Goal: Task Accomplishment & Management: Complete application form

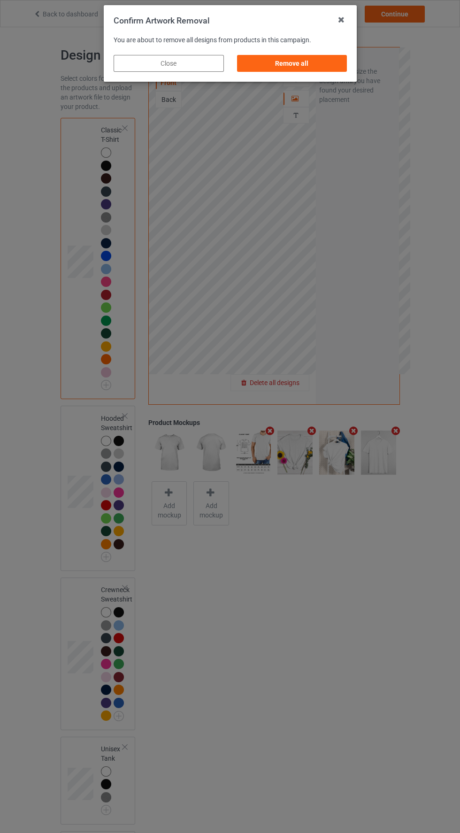
click at [329, 63] on div "Remove all" at bounding box center [292, 63] width 110 height 17
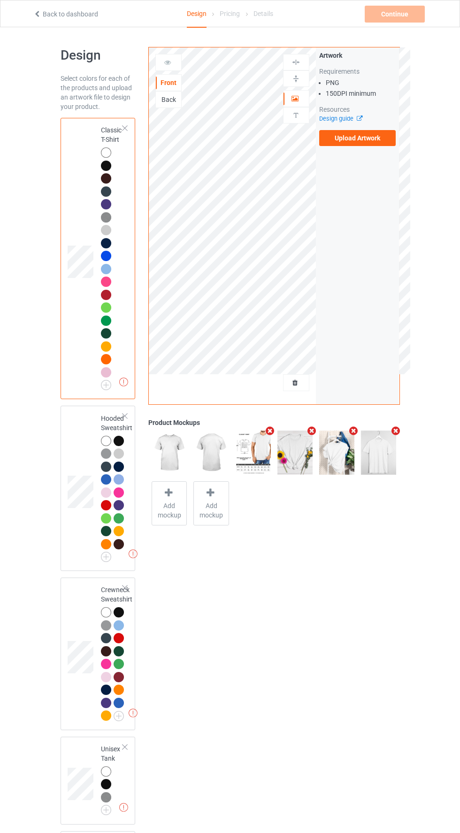
click at [375, 136] on label "Upload Artwork" at bounding box center [357, 138] width 77 height 16
click at [0, 0] on input "Upload Artwork" at bounding box center [0, 0] width 0 height 0
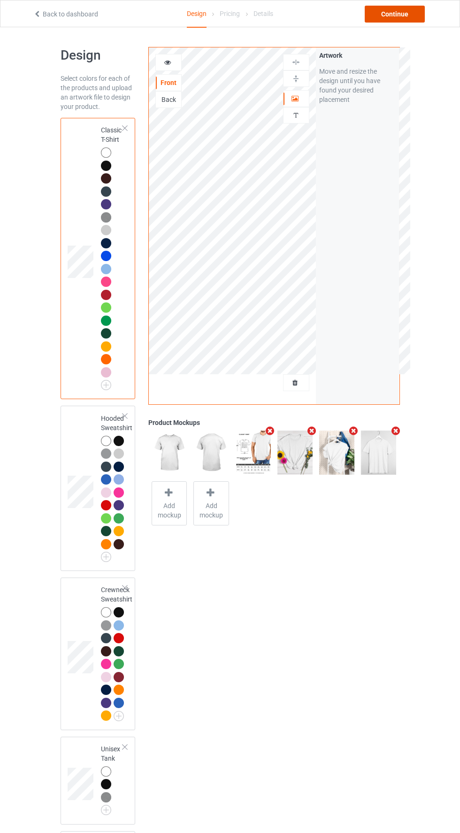
click at [406, 19] on div "Continue" at bounding box center [395, 14] width 60 height 17
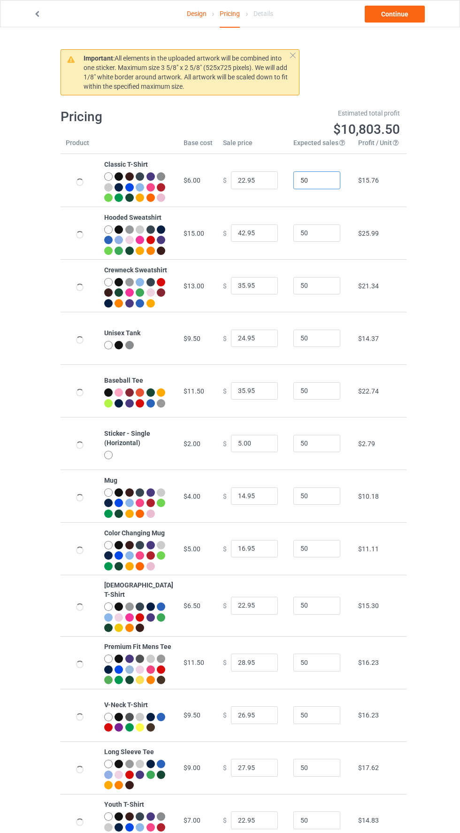
click at [310, 189] on input "50" at bounding box center [316, 180] width 47 height 18
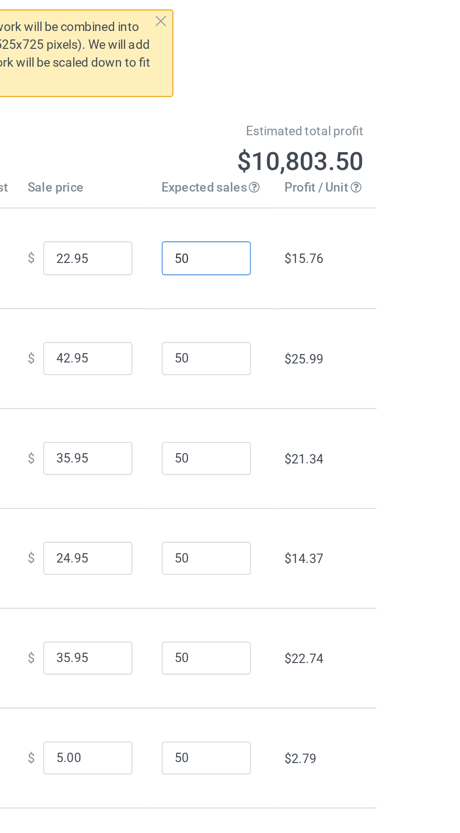
type input "508"
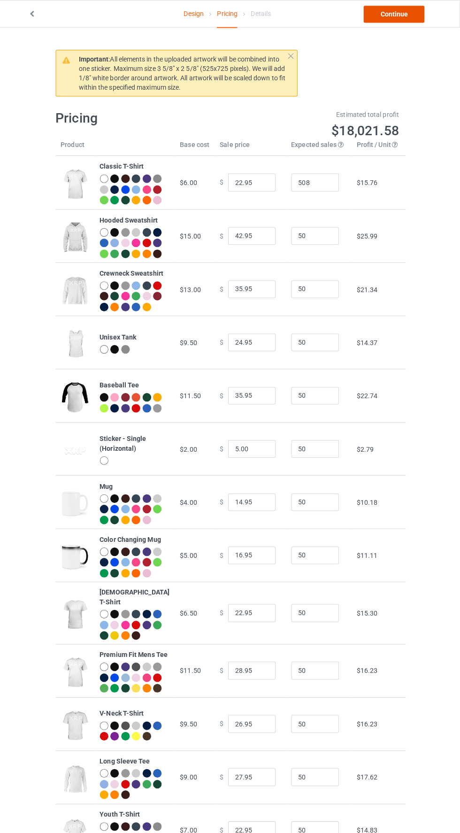
click at [392, 17] on link "Continue" at bounding box center [395, 14] width 60 height 17
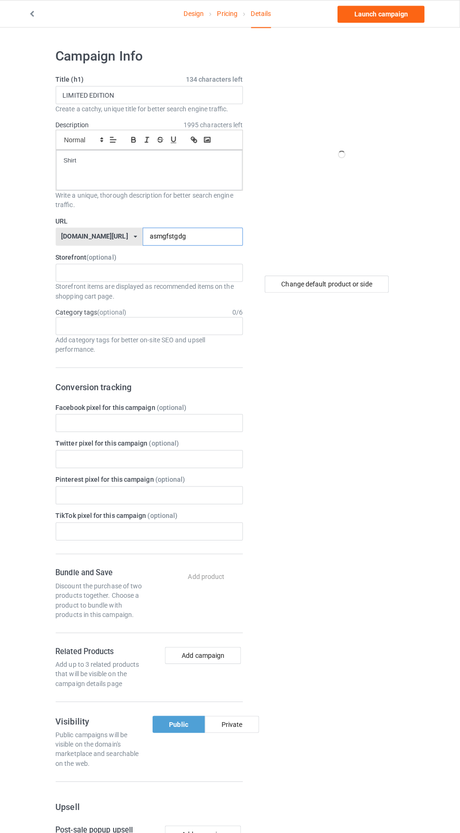
click at [173, 236] on input "asmgfstgdg" at bounding box center [195, 234] width 99 height 18
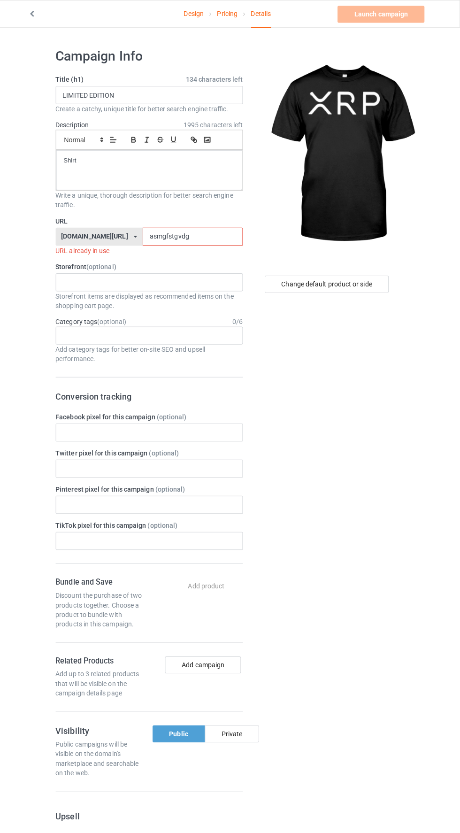
type input "asmgfstgvvdg"
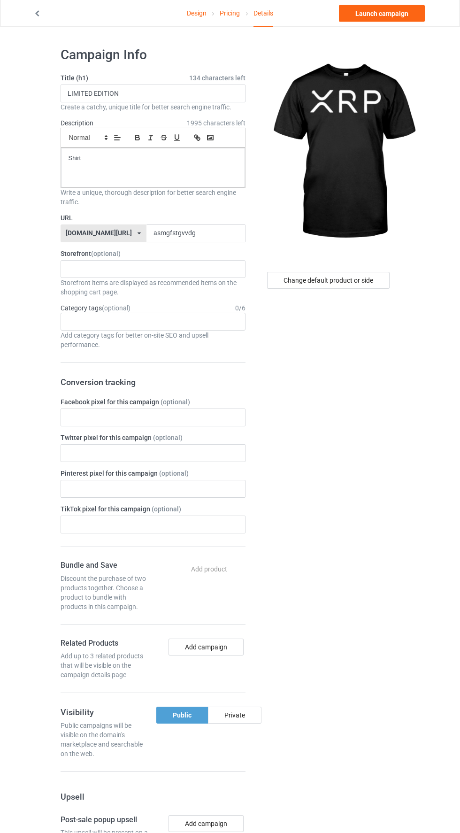
click at [196, 13] on link "Design" at bounding box center [197, 13] width 20 height 26
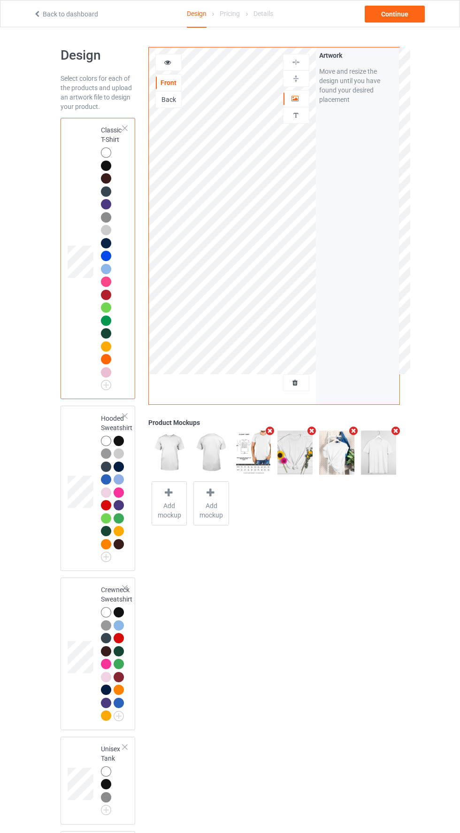
click at [196, 13] on div "Design" at bounding box center [197, 13] width 20 height 27
click at [101, 439] on div at bounding box center [106, 441] width 10 height 10
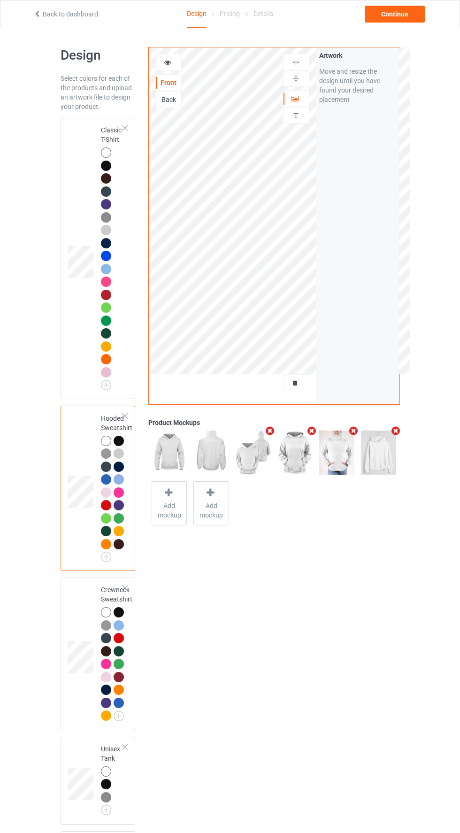
click at [115, 439] on div at bounding box center [119, 441] width 10 height 10
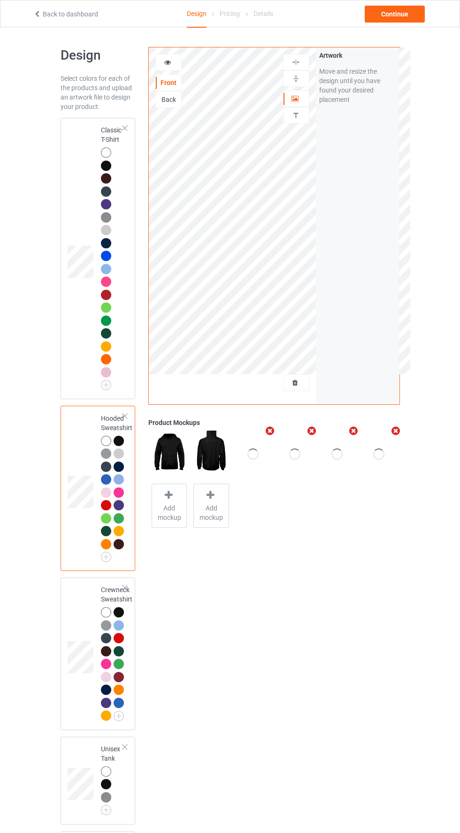
click at [293, 91] on div "Artwork" at bounding box center [296, 98] width 26 height 17
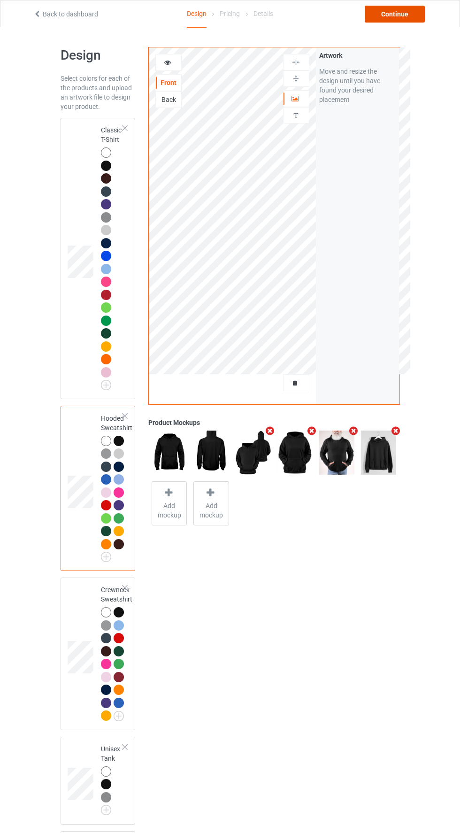
click at [396, 15] on div "Continue" at bounding box center [395, 14] width 60 height 17
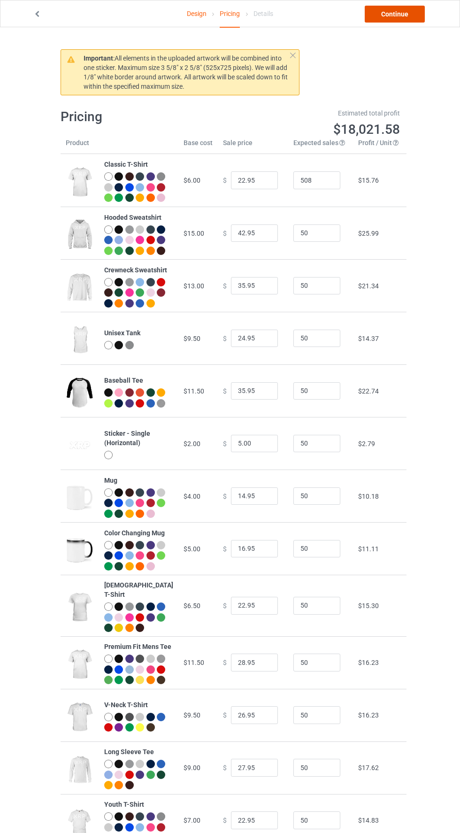
click at [400, 21] on link "Continue" at bounding box center [395, 14] width 60 height 17
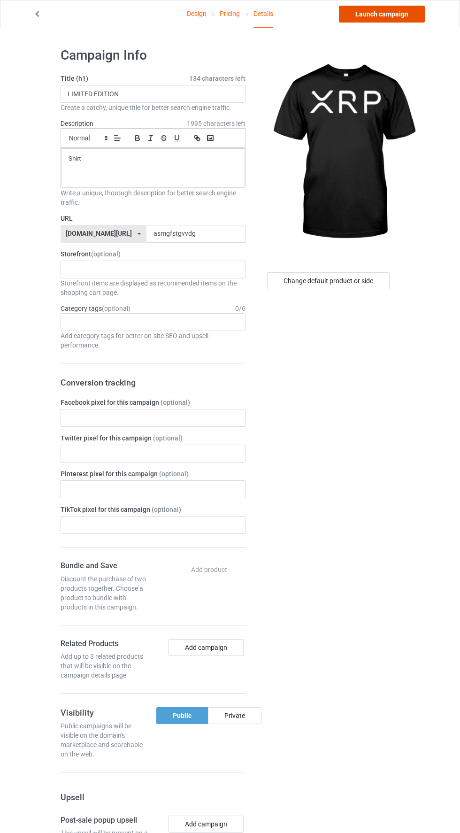
click at [408, 21] on link "Launch campaign" at bounding box center [382, 14] width 86 height 17
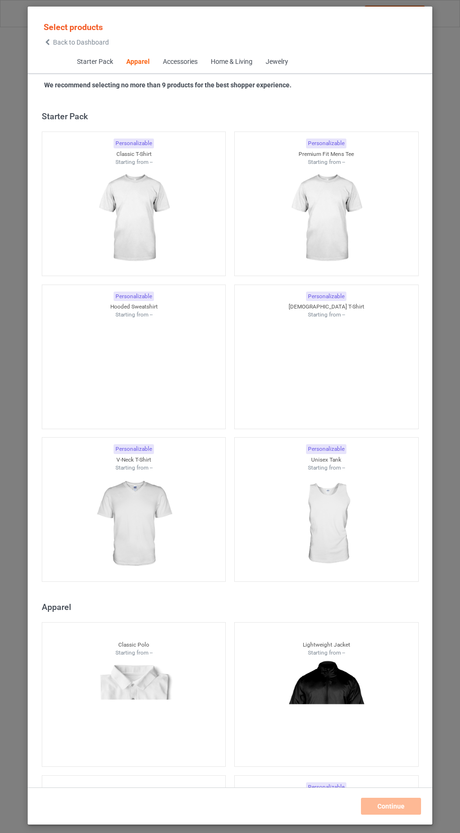
scroll to position [502, 0]
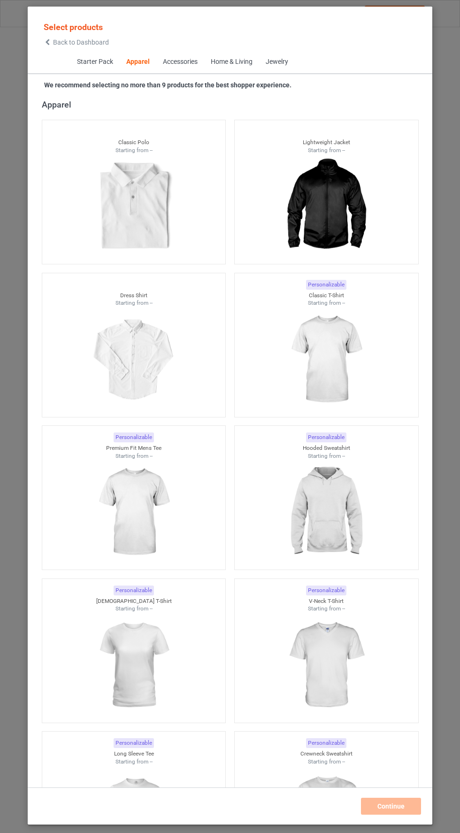
click at [47, 42] on icon at bounding box center [48, 42] width 8 height 7
